Goal: Consume media (video, audio)

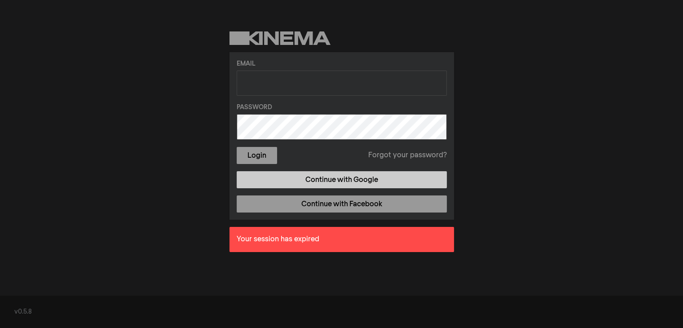
click at [320, 178] on link "Continue with Google" at bounding box center [342, 179] width 210 height 17
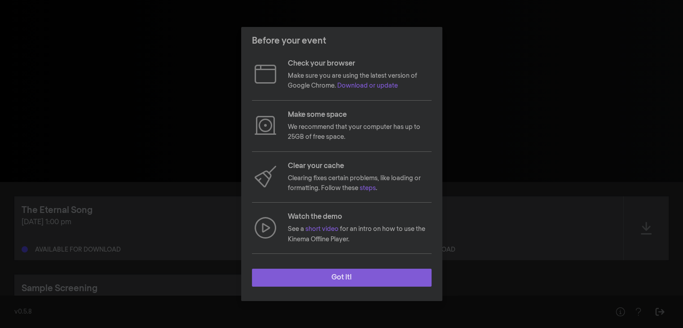
click at [333, 277] on button "Got it!" at bounding box center [342, 277] width 180 height 18
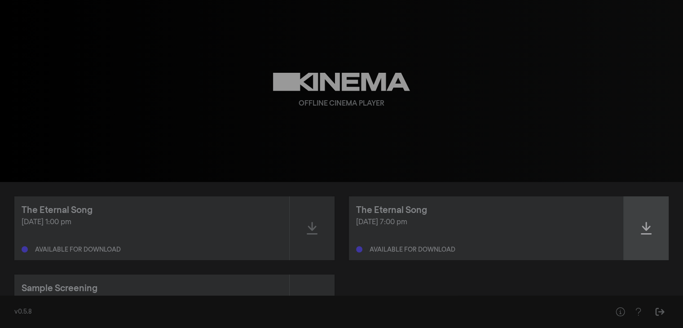
click at [639, 228] on div at bounding box center [645, 228] width 45 height 64
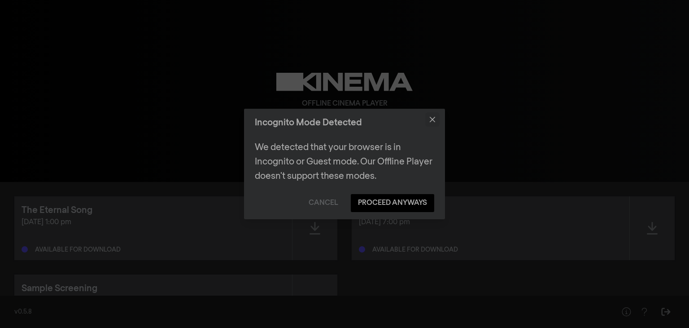
click at [433, 115] on button "Close" at bounding box center [432, 119] width 14 height 14
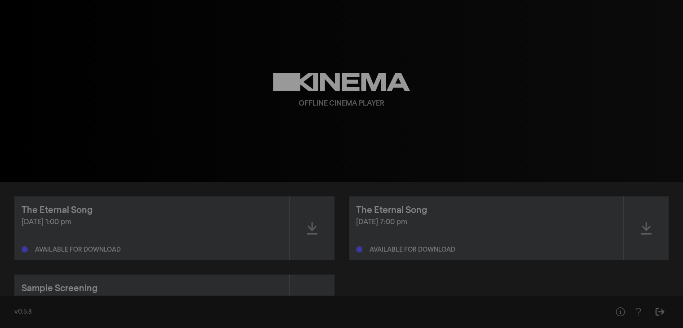
drag, startPoint x: 677, startPoint y: 0, endPoint x: 515, endPoint y: 56, distance: 170.9
click at [515, 56] on div "play_arrow 0:00 volume_up fullscreen settings closed_caption Captions Off setti…" at bounding box center [341, 91] width 683 height 182
click at [652, 232] on div at bounding box center [645, 228] width 45 height 64
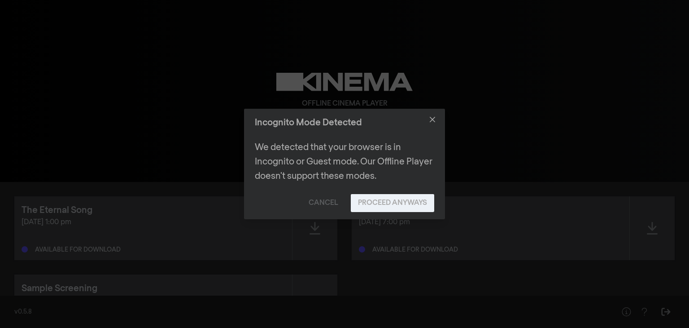
click at [372, 203] on button "Proceed Anyways" at bounding box center [392, 203] width 83 height 18
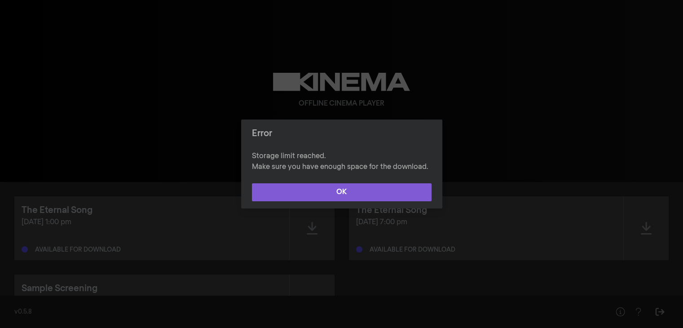
click at [363, 195] on button "OK" at bounding box center [342, 192] width 180 height 18
